Goal: Task Accomplishment & Management: Use online tool/utility

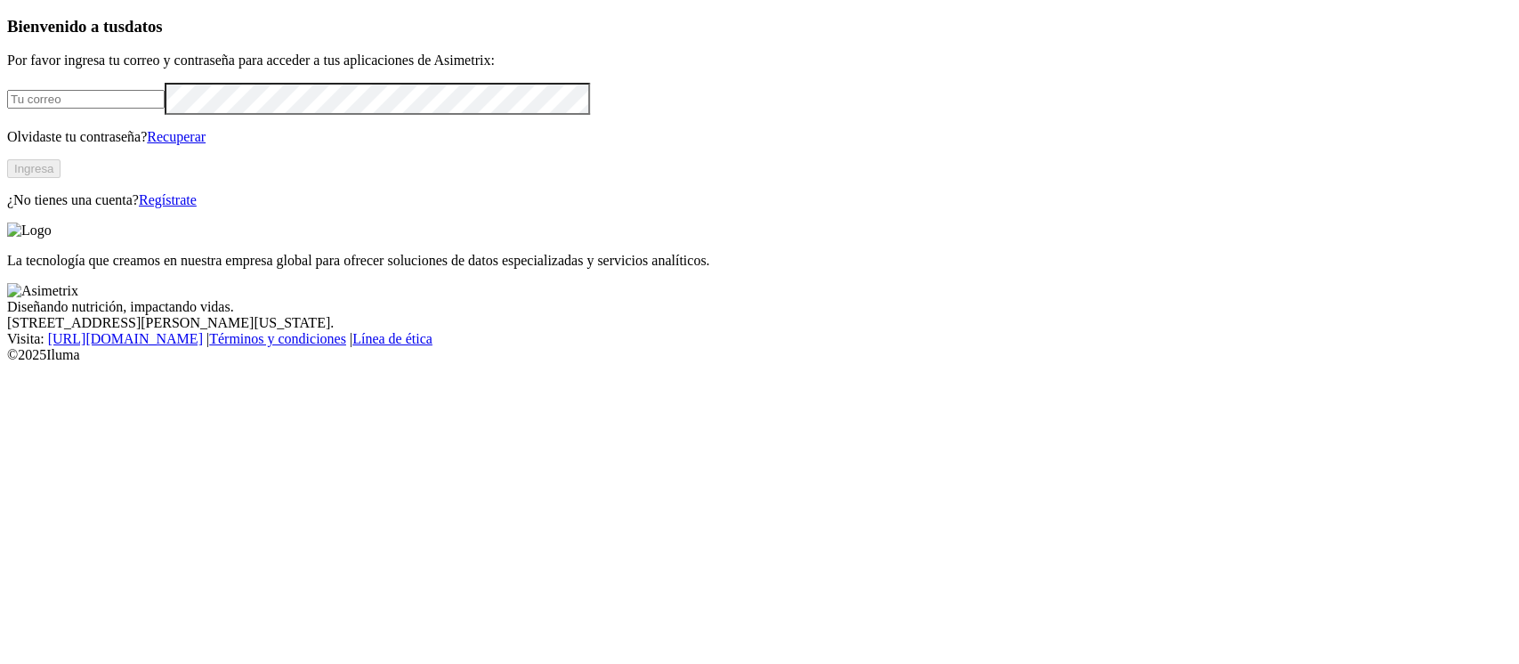
type input "[PERSON_NAME][EMAIL_ADDRESS][PERSON_NAME][DOMAIN_NAME]"
click at [376, 209] on div "Bienvenido a tus datos Por favor ingresa tu correo y contraseña para acceder a …" at bounding box center [759, 113] width 1505 height 192
click at [61, 178] on button "Ingresa" at bounding box center [33, 168] width 53 height 19
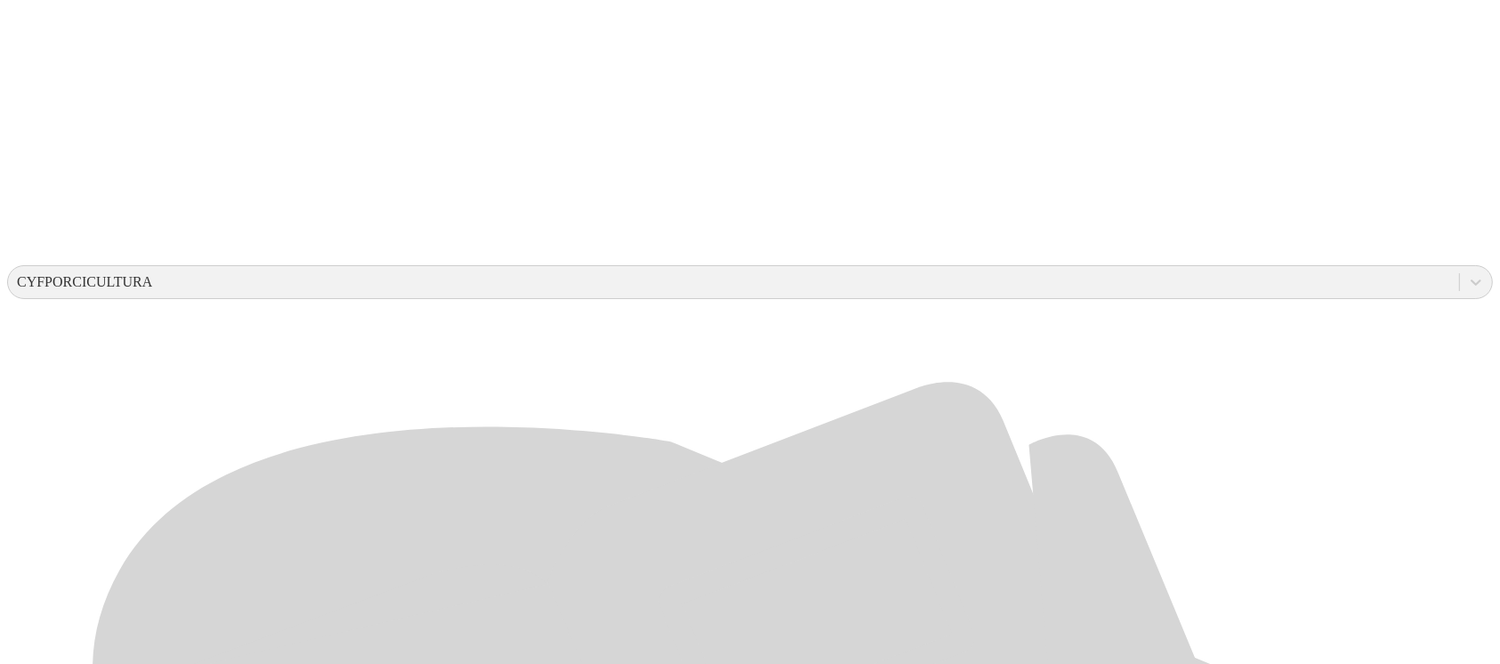
scroll to position [339, 0]
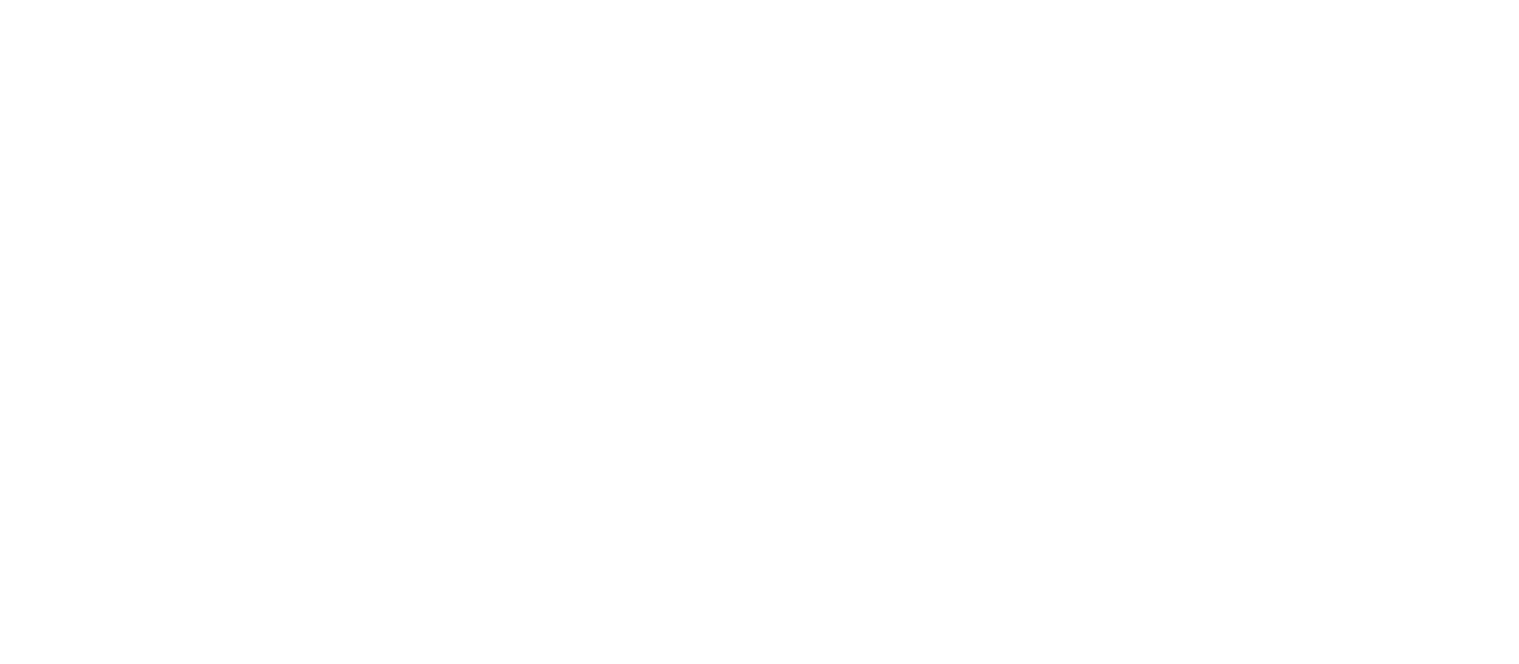
type input "j"
drag, startPoint x: 1003, startPoint y: 281, endPoint x: 837, endPoint y: 278, distance: 166.5
type input "Julio 2025"
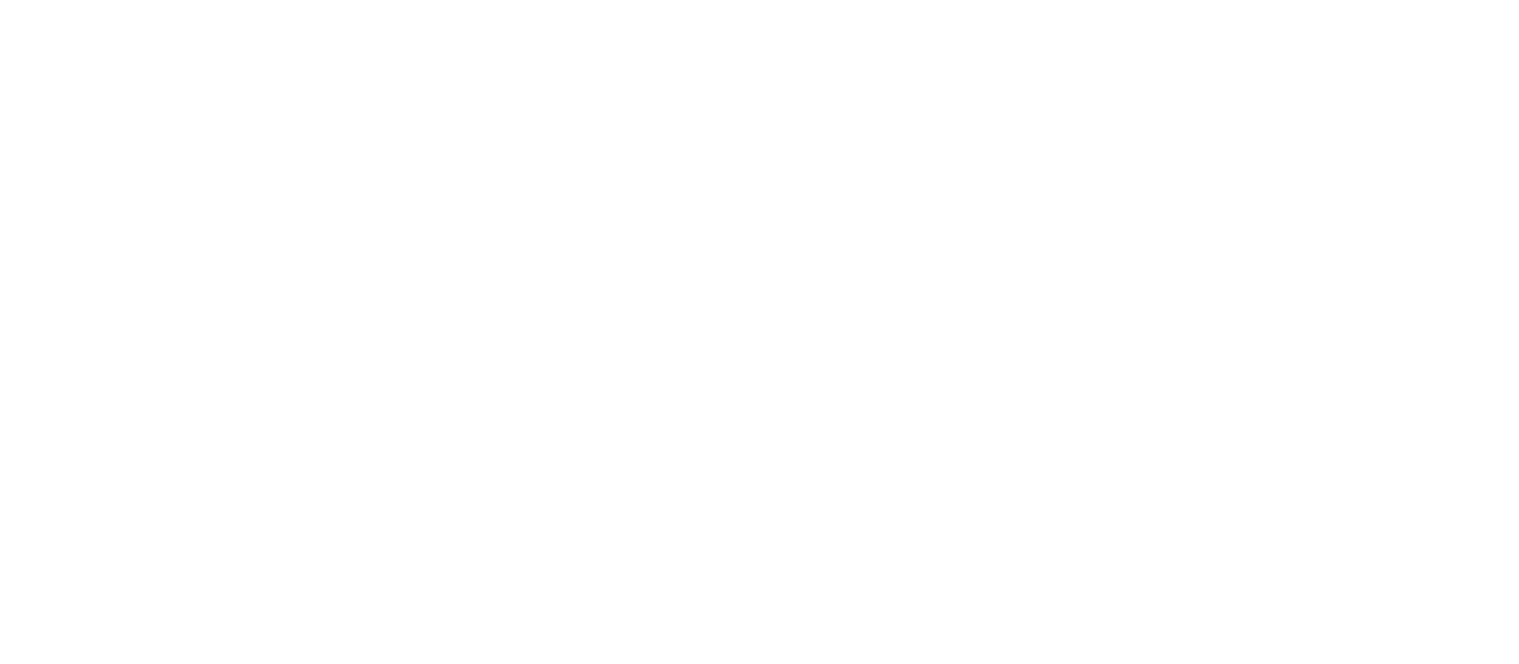
paste input "Julio 2025"
type input "Julio 2025"
paste input "Julio 2025"
type input "Julio 2025"
